Goal: Task Accomplishment & Management: Manage account settings

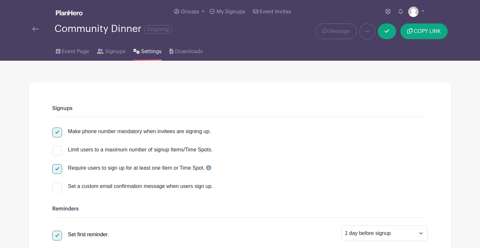
click at [34, 28] on img at bounding box center [35, 29] width 7 height 5
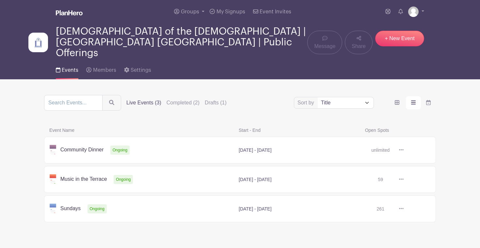
click at [403, 209] on link at bounding box center [403, 209] width 0 height 0
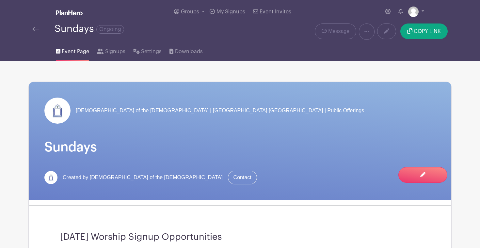
click at [34, 30] on img at bounding box center [35, 29] width 7 height 5
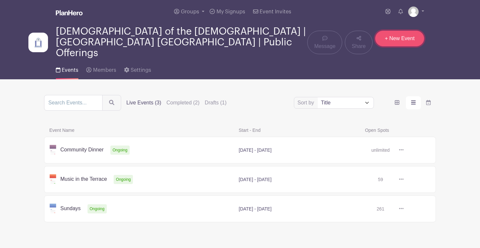
click at [396, 34] on link "+ New Event" at bounding box center [399, 39] width 49 height 16
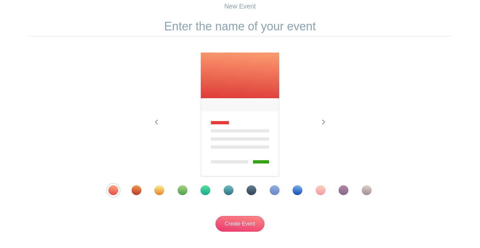
scroll to position [54, 0]
click at [251, 190] on div "Template 7" at bounding box center [251, 190] width 10 height 10
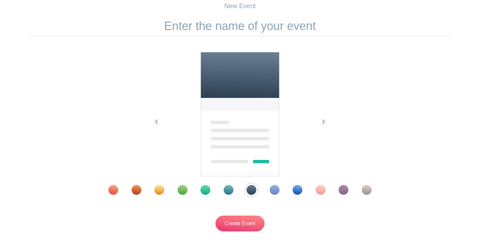
click at [202, 24] on input "text" at bounding box center [239, 26] width 423 height 20
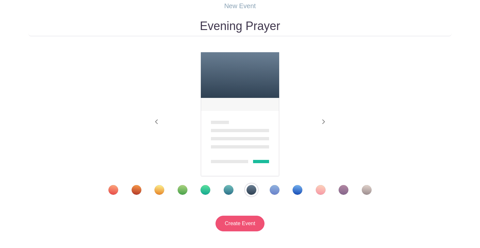
type input "Evening Prayer"
click at [236, 220] on input "Create Event" at bounding box center [239, 224] width 49 height 16
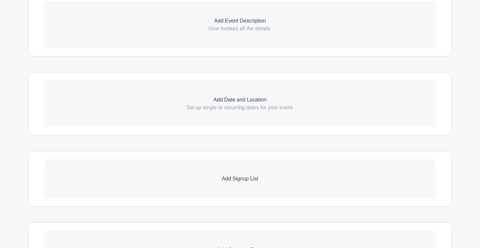
scroll to position [222, 0]
click at [272, 106] on p "Set up single or recurring dates for your event." at bounding box center [239, 107] width 391 height 8
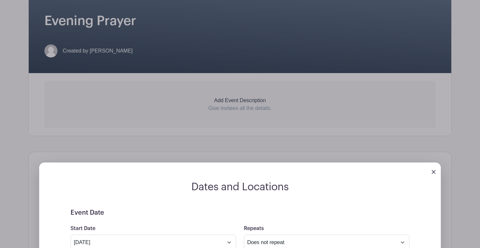
scroll to position [125, 0]
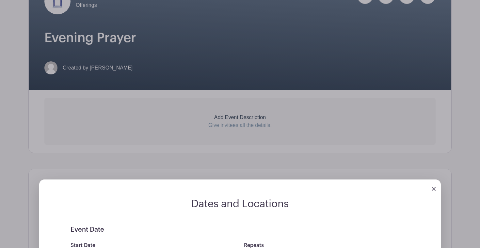
click at [434, 188] on img at bounding box center [433, 189] width 4 height 4
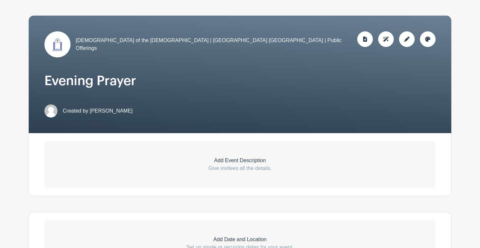
scroll to position [77, 0]
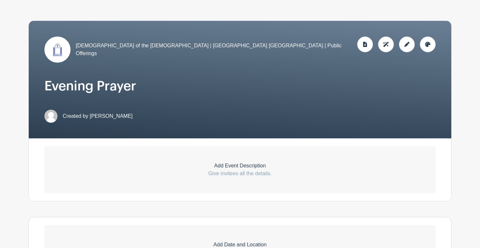
click at [115, 81] on h1 "Evening Prayer" at bounding box center [239, 86] width 391 height 16
click at [405, 44] on icon at bounding box center [406, 44] width 5 height 5
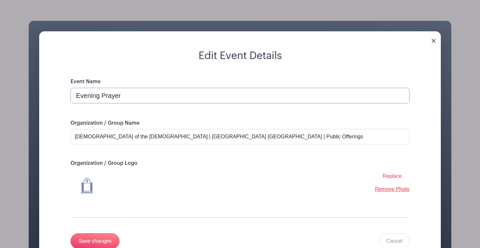
click at [133, 96] on input "Evening Prayer" at bounding box center [239, 96] width 339 height 16
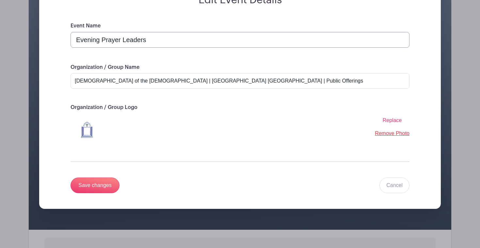
scroll to position [137, 0]
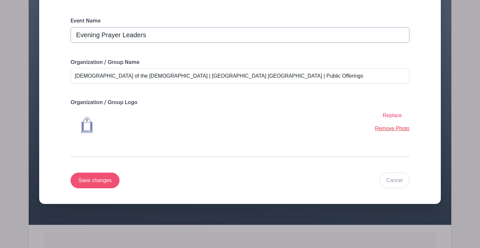
type input "Evening Prayer Leaders"
click at [100, 178] on input "Save changes" at bounding box center [94, 181] width 49 height 16
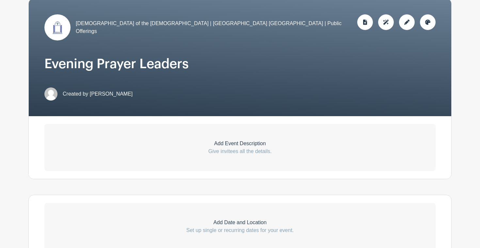
scroll to position [96, 0]
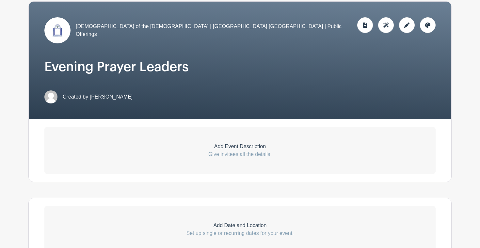
click at [224, 147] on p "Add Event Description" at bounding box center [239, 147] width 391 height 8
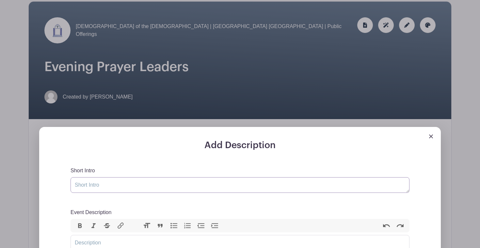
click at [106, 187] on textarea "Short Intro" at bounding box center [239, 185] width 339 height 16
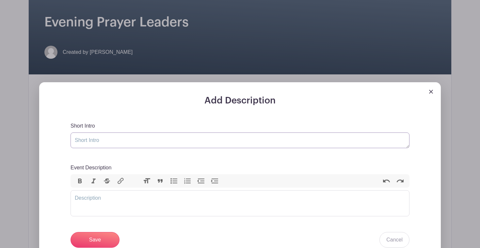
scroll to position [147, 0]
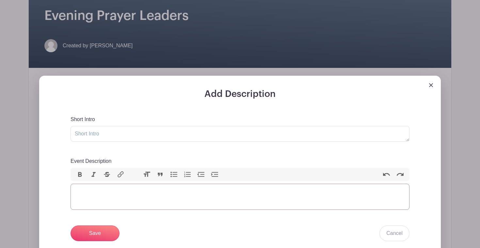
click at [97, 196] on trix-editor "Event Description" at bounding box center [239, 197] width 339 height 26
type trix-editor "<div>P</div>"
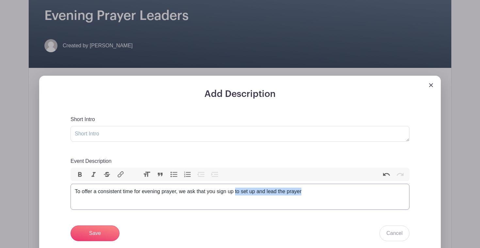
drag, startPoint x: 309, startPoint y: 190, endPoint x: 237, endPoint y: 191, distance: 72.1
click at [237, 191] on div "To offer a consistent time for evening prayer, we ask that you sign up to set u…" at bounding box center [240, 192] width 330 height 8
click at [311, 196] on trix-editor "To offer a consistent time for evening prayer, we ask that you sign up to set u…" at bounding box center [239, 197] width 339 height 26
drag, startPoint x: 304, startPoint y: 191, endPoint x: 242, endPoint y: 193, distance: 62.3
click at [242, 193] on div "To offer a consistent time for evening prayer, we ask that you sign up to set u…" at bounding box center [240, 192] width 330 height 8
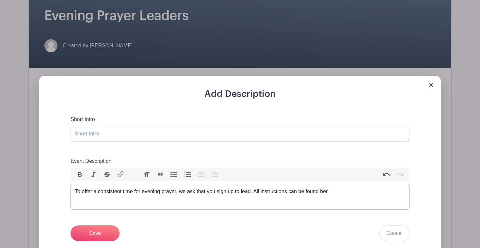
type trix-editor "<div>To offer a consistent time for evening prayer, we ask that you sign up to …"
drag, startPoint x: 324, startPoint y: 193, endPoint x: 332, endPoint y: 195, distance: 8.9
click at [332, 195] on div "To offer a consistent time for evening prayer, we ask that you sign up to lead.…" at bounding box center [240, 192] width 330 height 8
click at [118, 176] on button "Link" at bounding box center [121, 174] width 14 height 8
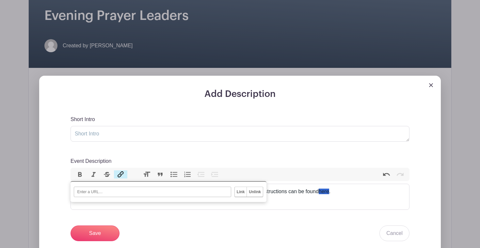
paste input "https://docs.google.com/document/d/1fqMxrHMAu-qBwfg6BOp2yg6eLfN7UQnFjim29Lbgw8o…"
type input "https://docs.google.com/document/d/1fqMxrHMAu-qBwfg6BOp2yg6eLfN7UQnFjim29Lbgw8o…"
click at [239, 193] on input "Link" at bounding box center [241, 192] width 12 height 10
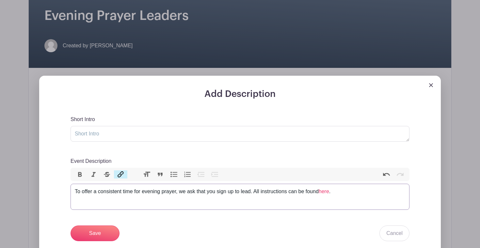
click at [364, 202] on trix-editor "To offer a consistent time for evening prayer, we ask that you sign up to lead.…" at bounding box center [239, 197] width 339 height 26
drag, startPoint x: 291, startPoint y: 193, endPoint x: 256, endPoint y: 194, distance: 34.3
click at [256, 194] on div "To offer a consistent time for evening prayer, we ask that you sign up to lead.…" at bounding box center [240, 192] width 330 height 8
type trix-editor "<div>To offer a consistent time for evening prayer, we ask that you sign up to …"
click at [377, 196] on trix-editor "To offer a consistent time for evening prayer, we ask that you sign up to lead.…" at bounding box center [239, 197] width 339 height 26
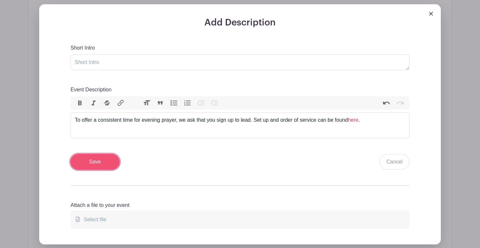
click at [101, 162] on input "Save" at bounding box center [94, 162] width 49 height 16
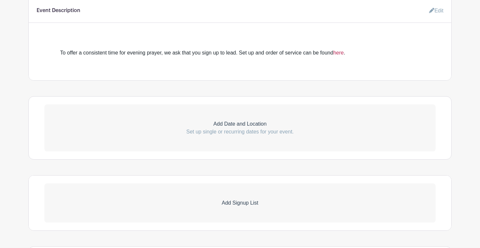
click at [344, 52] on link "here" at bounding box center [338, 53] width 10 height 6
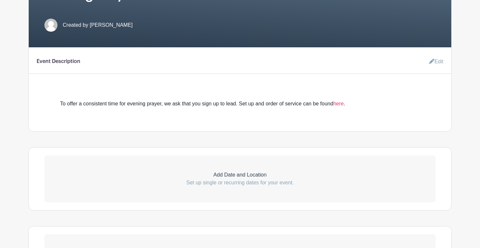
click at [229, 178] on p "Add Date and Location" at bounding box center [239, 175] width 391 height 8
select select "9"
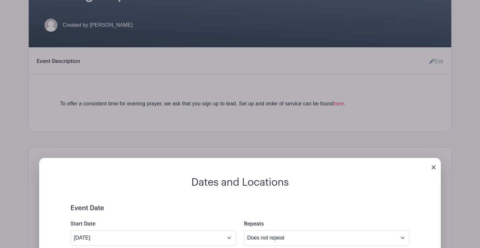
scroll to position [248, 0]
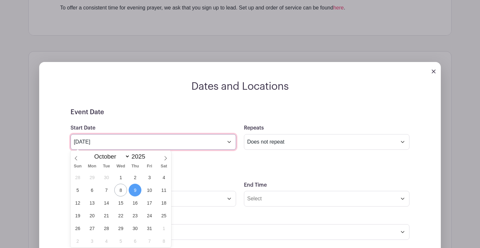
click at [230, 144] on input "[DATE]" at bounding box center [152, 142] width 165 height 16
click at [121, 189] on span "8" at bounding box center [120, 190] width 13 height 13
type input "[DATE]"
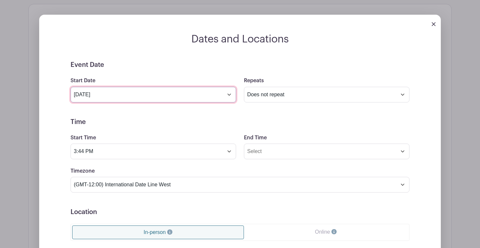
scroll to position [296, 0]
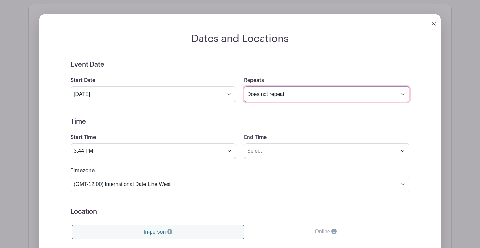
click at [398, 94] on select "Does not repeat Daily Weekly Monthly on day 8 Monthly on the second [DATE] Othe…" at bounding box center [326, 94] width 165 height 16
select select "weekly"
click at [244, 86] on select "Does not repeat Daily Weekly Monthly on day 8 Monthly on the second [DATE] Othe…" at bounding box center [326, 94] width 165 height 16
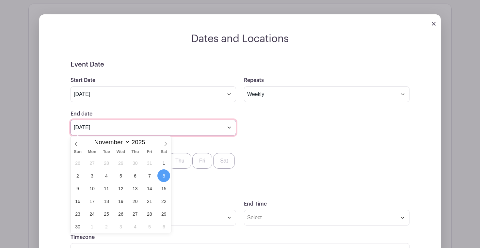
click at [226, 130] on input "[DATE]" at bounding box center [152, 128] width 165 height 16
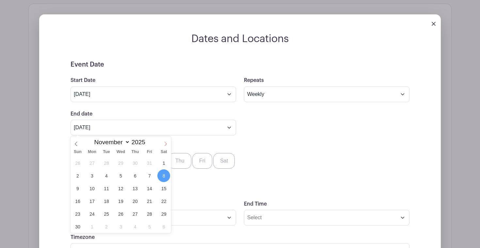
click at [163, 142] on icon at bounding box center [165, 144] width 5 height 5
select select "11"
click at [121, 192] on span "17" at bounding box center [120, 188] width 13 height 13
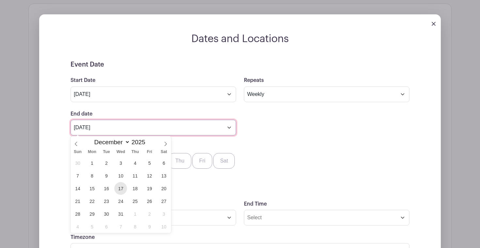
type input "[DATE]"
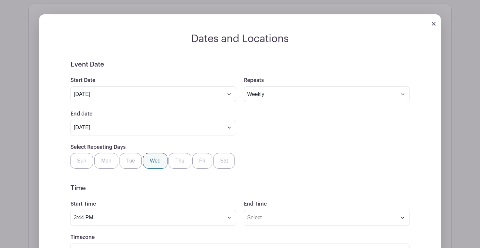
click at [151, 162] on label "Wed" at bounding box center [155, 161] width 24 height 16
click at [147, 157] on input "Wed" at bounding box center [145, 155] width 4 height 4
checkbox input "true"
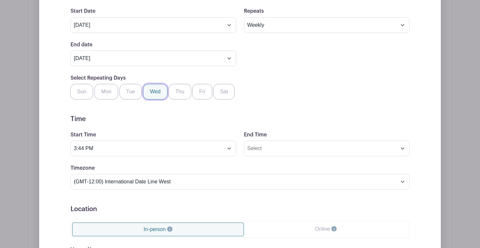
scroll to position [369, 0]
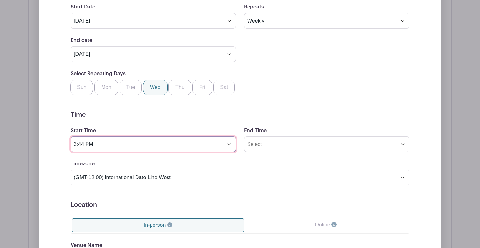
click at [229, 146] on input "3:44 PM" at bounding box center [152, 144] width 165 height 16
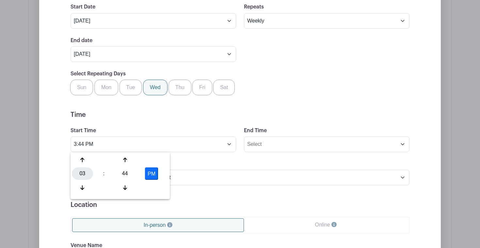
click at [80, 174] on div "03" at bounding box center [82, 173] width 21 height 12
click at [136, 173] on div "06" at bounding box center [131, 173] width 22 height 12
click at [125, 161] on icon at bounding box center [125, 159] width 4 height 5
type input "6:45 PM"
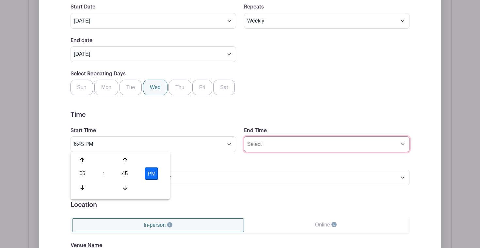
click at [262, 148] on input "End Time" at bounding box center [326, 144] width 165 height 16
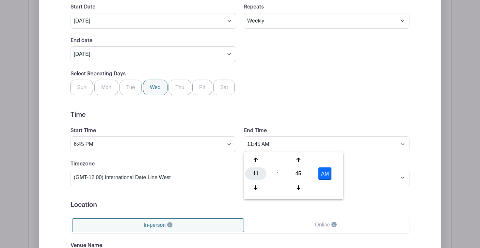
click at [259, 174] on div "11" at bounding box center [255, 173] width 21 height 12
click at [328, 175] on div "07" at bounding box center [328, 173] width 22 height 12
click at [300, 177] on div "45" at bounding box center [297, 173] width 21 height 12
click at [261, 160] on div "00" at bounding box center [256, 160] width 22 height 12
type input "7:00 AM"
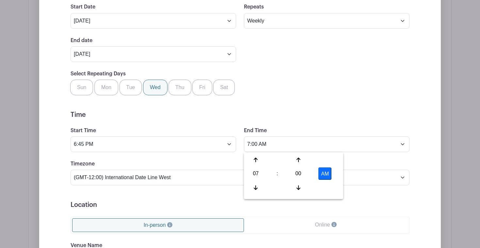
click at [238, 86] on div "Select Repeating Days Sun Mon Tue Wed Thu Fri Sat" at bounding box center [240, 82] width 346 height 25
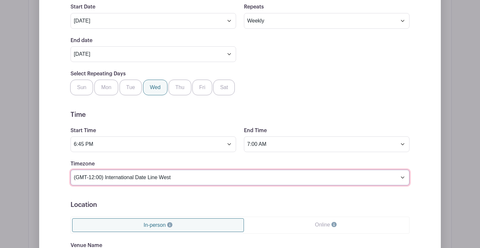
click at [180, 183] on select "(GMT-12:00) International Date Line West (GMT-11:00) [US_STATE] (GMT-11:00) [GE…" at bounding box center [239, 178] width 339 height 16
select select "Eastern Time ([GEOGRAPHIC_DATA] & [GEOGRAPHIC_DATA])"
click at [70, 170] on select "(GMT-12:00) International Date Line West (GMT-11:00) [US_STATE] (GMT-11:00) [GE…" at bounding box center [239, 178] width 339 height 16
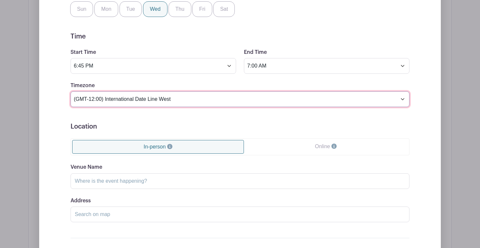
scroll to position [450, 0]
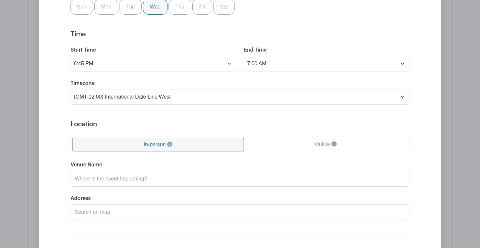
click at [163, 145] on link "In-person" at bounding box center [158, 145] width 172 height 14
click at [155, 146] on link "In-person" at bounding box center [158, 145] width 172 height 14
click at [115, 211] on input "Address" at bounding box center [239, 212] width 339 height 16
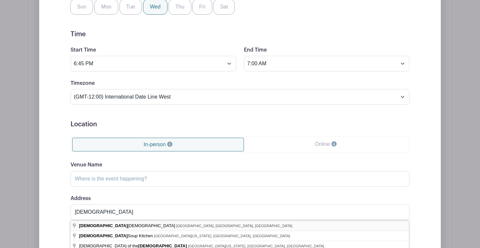
type input "[DEMOGRAPHIC_DATA], [GEOGRAPHIC_DATA], [GEOGRAPHIC_DATA], [GEOGRAPHIC_DATA]"
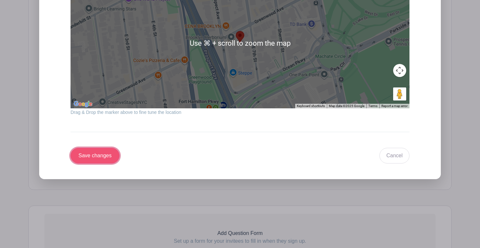
click at [94, 156] on input "Save changes" at bounding box center [94, 156] width 49 height 16
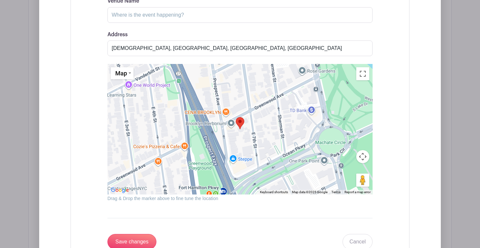
scroll to position [718, 0]
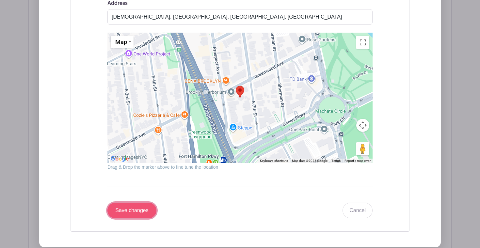
click at [137, 212] on input "Save changes" at bounding box center [131, 211] width 49 height 16
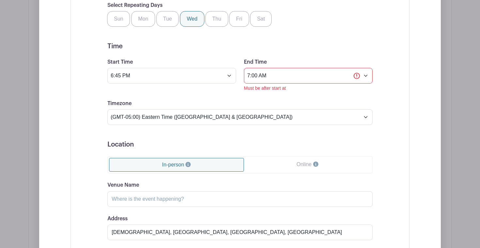
scroll to position [495, 0]
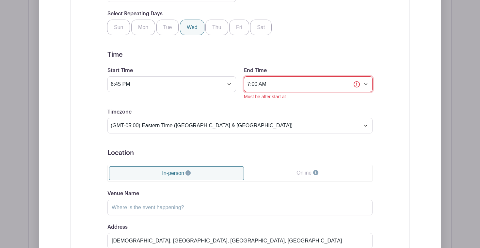
click at [264, 84] on input "7:00 AM" at bounding box center [308, 84] width 129 height 16
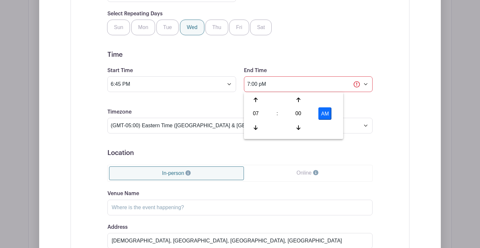
click at [229, 115] on div "Timezone (GMT-12:00) International Date Line West (GMT-11:00) [US_STATE] (GMT-1…" at bounding box center [239, 120] width 273 height 25
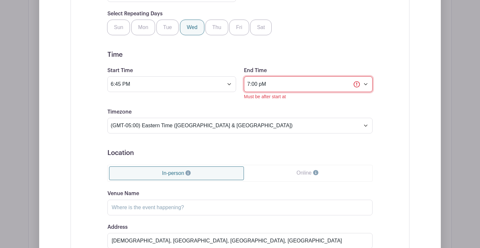
click at [262, 87] on input "7:00 pM" at bounding box center [308, 84] width 129 height 16
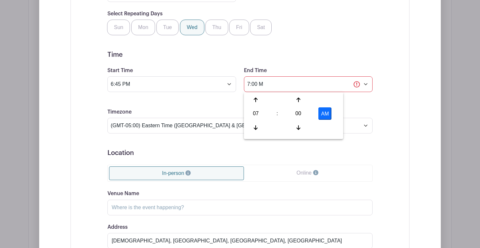
click at [324, 114] on button "AM" at bounding box center [324, 113] width 13 height 12
type input "7:00 PM"
click at [390, 100] on div "Event Date Start Date [DATE] Repeats Does not repeat Daily Weekly Monthly on da…" at bounding box center [239, 184] width 339 height 541
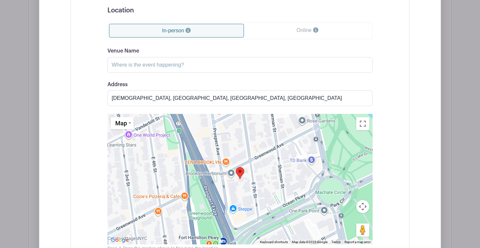
scroll to position [716, 0]
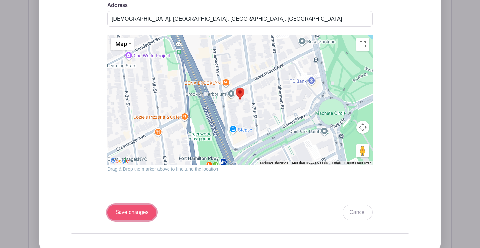
click at [125, 213] on input "Save changes" at bounding box center [131, 213] width 49 height 16
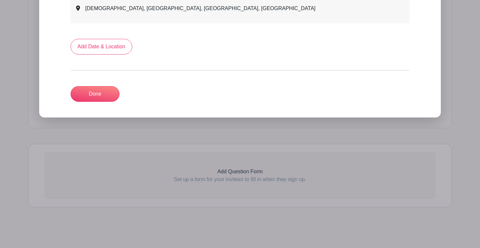
scroll to position [378, 0]
click at [109, 95] on link "Done" at bounding box center [94, 94] width 49 height 16
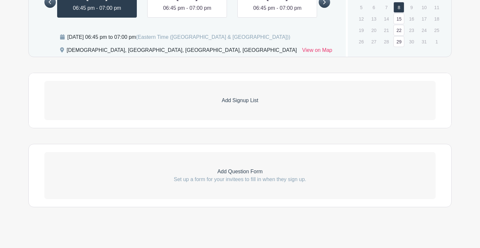
scroll to position [322, 0]
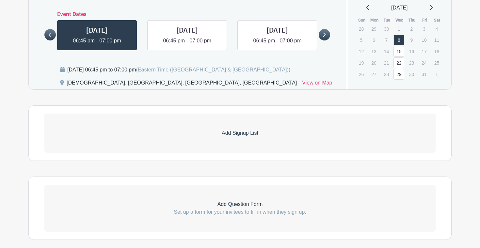
click at [244, 135] on p "Add Signup List" at bounding box center [239, 133] width 391 height 8
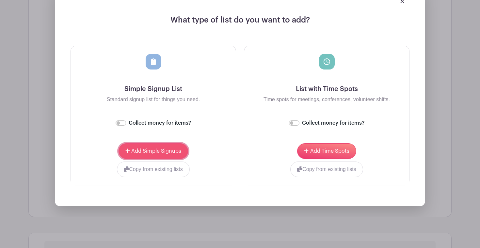
click at [152, 154] on span "Add Simple Signups" at bounding box center [156, 150] width 50 height 5
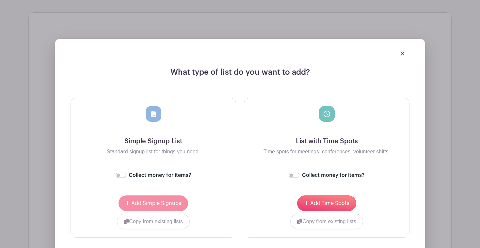
scroll to position [519, 0]
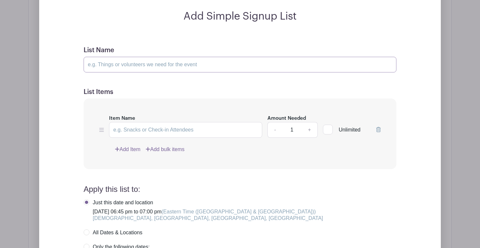
click at [116, 63] on input "List Name" at bounding box center [240, 65] width 313 height 16
click at [152, 130] on input "Item Name" at bounding box center [185, 130] width 153 height 16
click at [148, 67] on input "Evening Prayer Leader" at bounding box center [240, 65] width 313 height 16
type input "Evening Prayer Leaders"
click at [130, 128] on input "Item Name" at bounding box center [185, 130] width 153 height 16
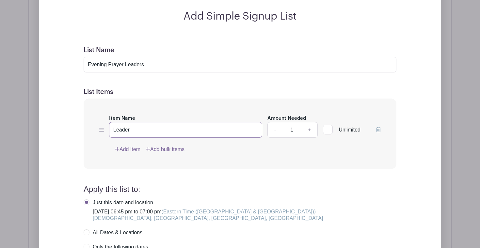
type input "Leader"
click at [246, 181] on form "List Name Evening Prayer Leaders List Items Item Name Leader Amount Needed - 1 …" at bounding box center [240, 187] width 328 height 298
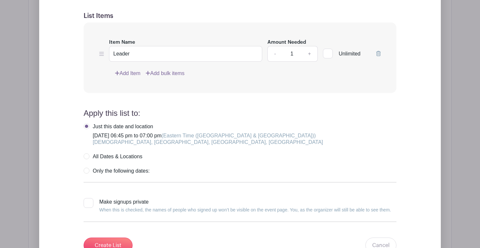
scroll to position [607, 0]
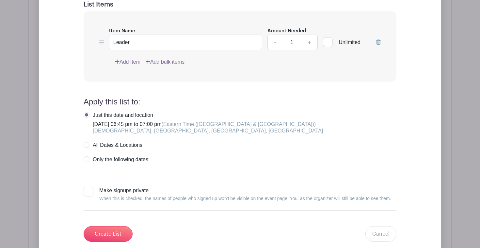
click at [88, 146] on label "All Dates & Locations" at bounding box center [113, 145] width 59 height 7
radio input "true"
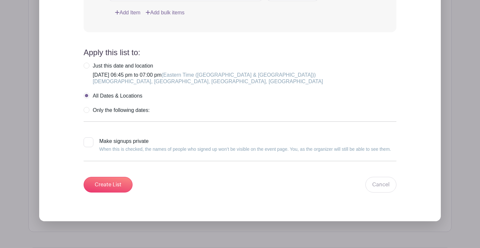
scroll to position [672, 0]
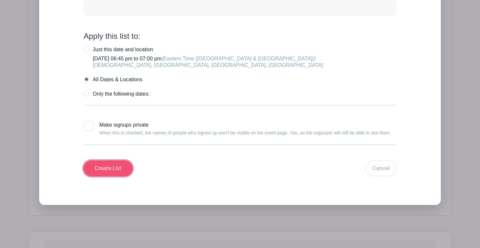
click at [104, 170] on input "Create List" at bounding box center [108, 168] width 49 height 16
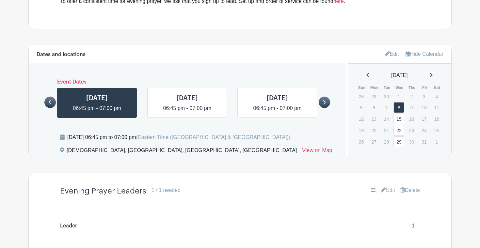
scroll to position [264, 0]
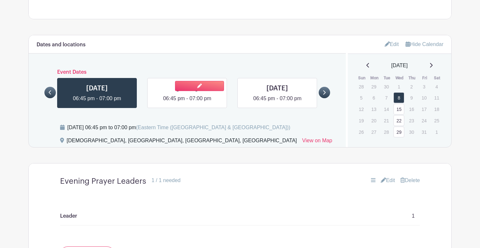
click at [187, 102] on link at bounding box center [187, 102] width 0 height 0
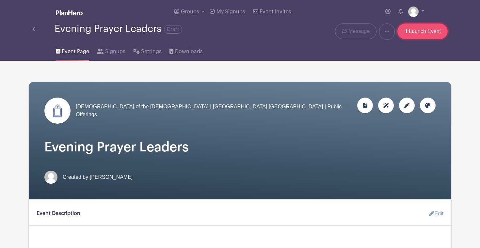
click at [430, 32] on link "Launch Event" at bounding box center [422, 31] width 50 height 16
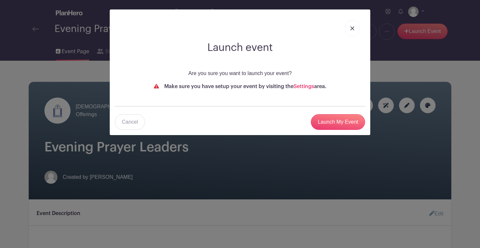
click at [354, 26] on link at bounding box center [351, 28] width 15 height 16
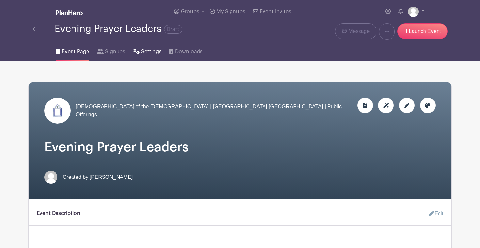
click at [144, 52] on span "Settings" at bounding box center [151, 52] width 21 height 8
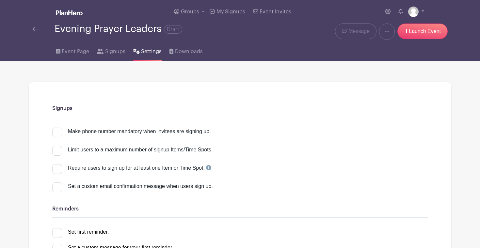
click at [61, 172] on div at bounding box center [57, 169] width 10 height 10
click at [56, 168] on input "Require users to sign up for at least one Item or Time Spot." at bounding box center [54, 166] width 4 height 4
checkbox input "true"
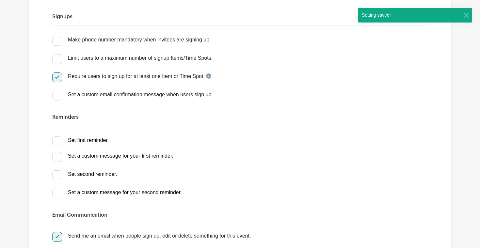
scroll to position [93, 0]
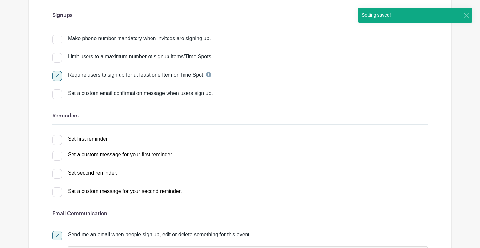
click at [61, 139] on div at bounding box center [57, 140] width 10 height 10
click at [56, 139] on input "Set first reminder." at bounding box center [54, 137] width 4 height 4
checkbox input "true"
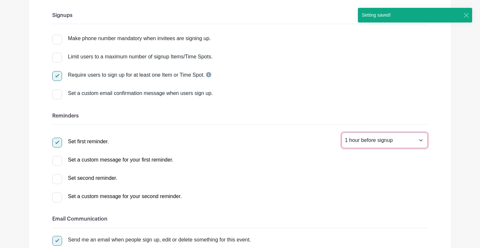
click at [421, 143] on select "1 hour before signup 2 hours before signup 3 hours before signup 4 hours before…" at bounding box center [384, 140] width 86 height 16
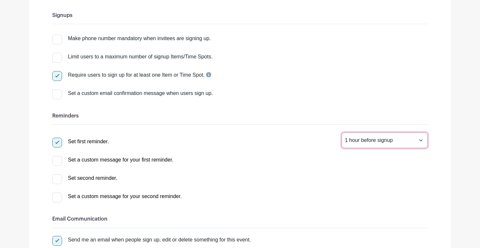
select select "24"
click at [341, 133] on select "1 hour before signup 2 hours before signup 3 hours before signup 4 hours before…" at bounding box center [384, 140] width 86 height 16
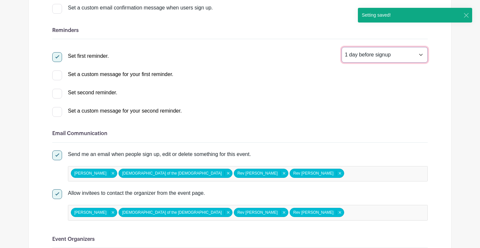
scroll to position [180, 0]
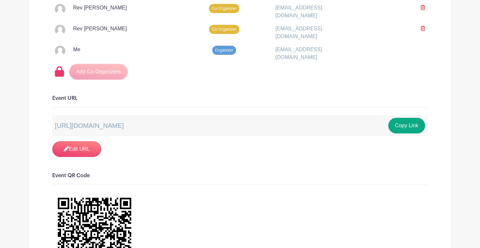
scroll to position [543, 0]
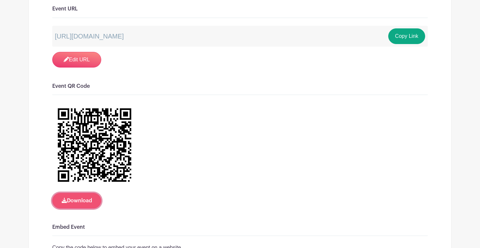
click at [81, 197] on button "Download" at bounding box center [76, 201] width 49 height 16
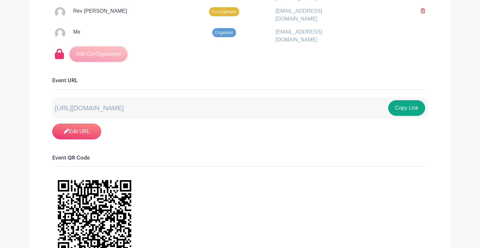
scroll to position [471, 0]
click at [405, 105] on button "Copy Link" at bounding box center [406, 108] width 37 height 16
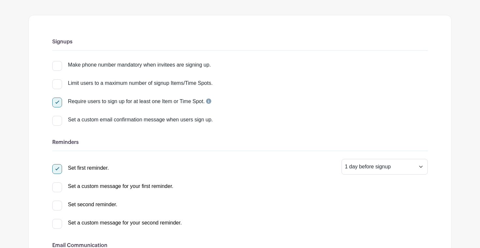
scroll to position [0, 0]
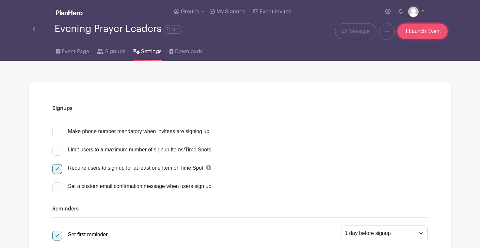
click at [421, 29] on link "Launch Event" at bounding box center [422, 31] width 50 height 16
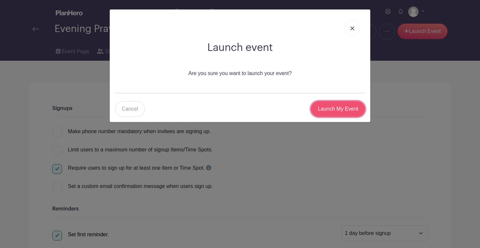
click at [328, 107] on input "Launch My Event" at bounding box center [338, 109] width 54 height 16
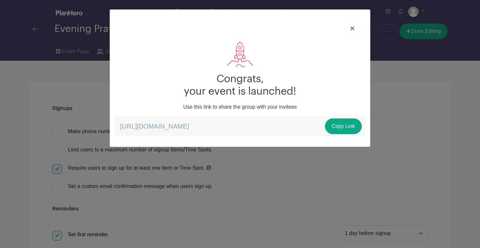
click at [351, 27] on img at bounding box center [352, 28] width 4 height 4
